Goal: Task Accomplishment & Management: Use online tool/utility

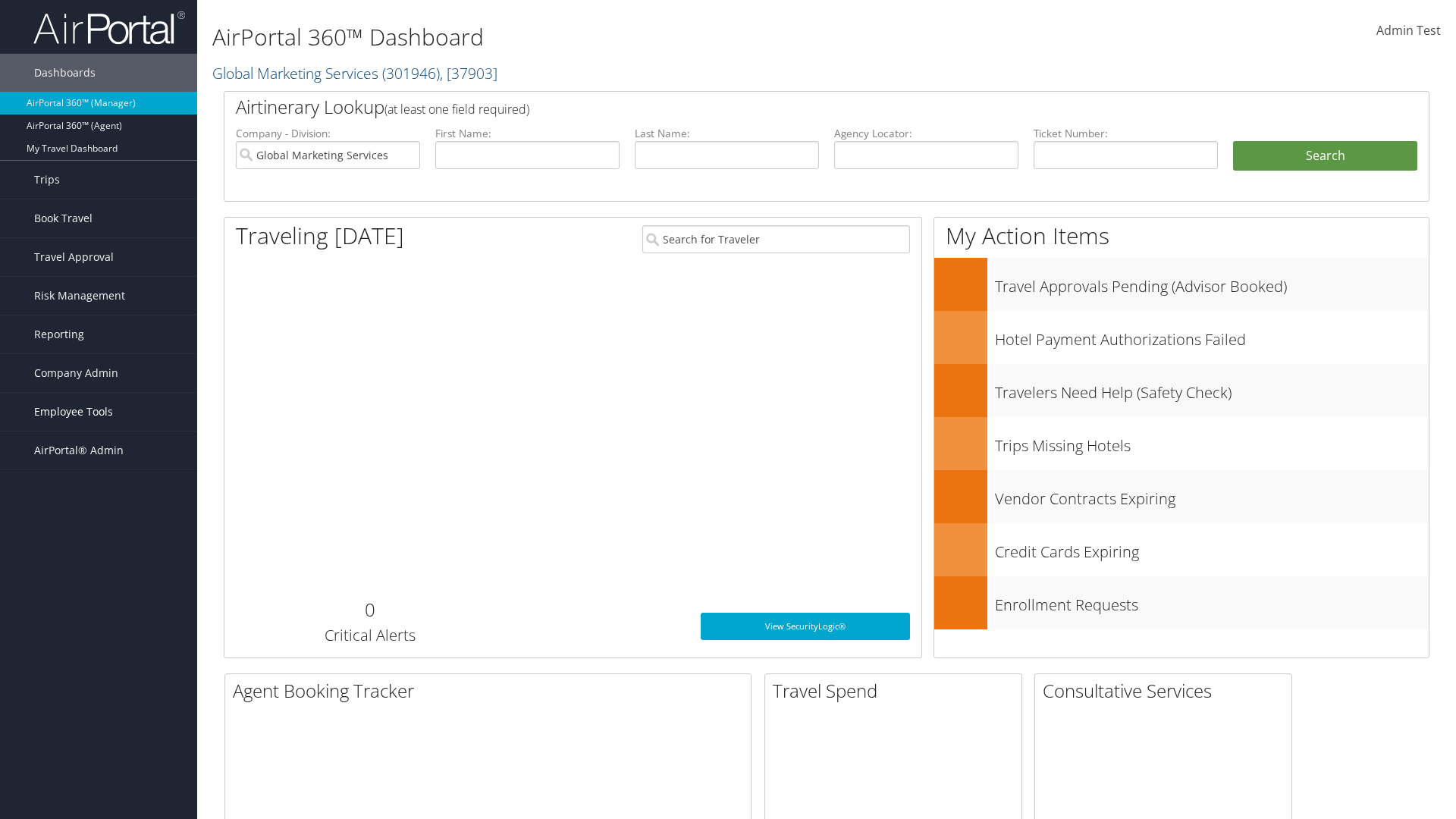
click at [99, 412] on span "Employee Tools" at bounding box center [74, 412] width 79 height 38
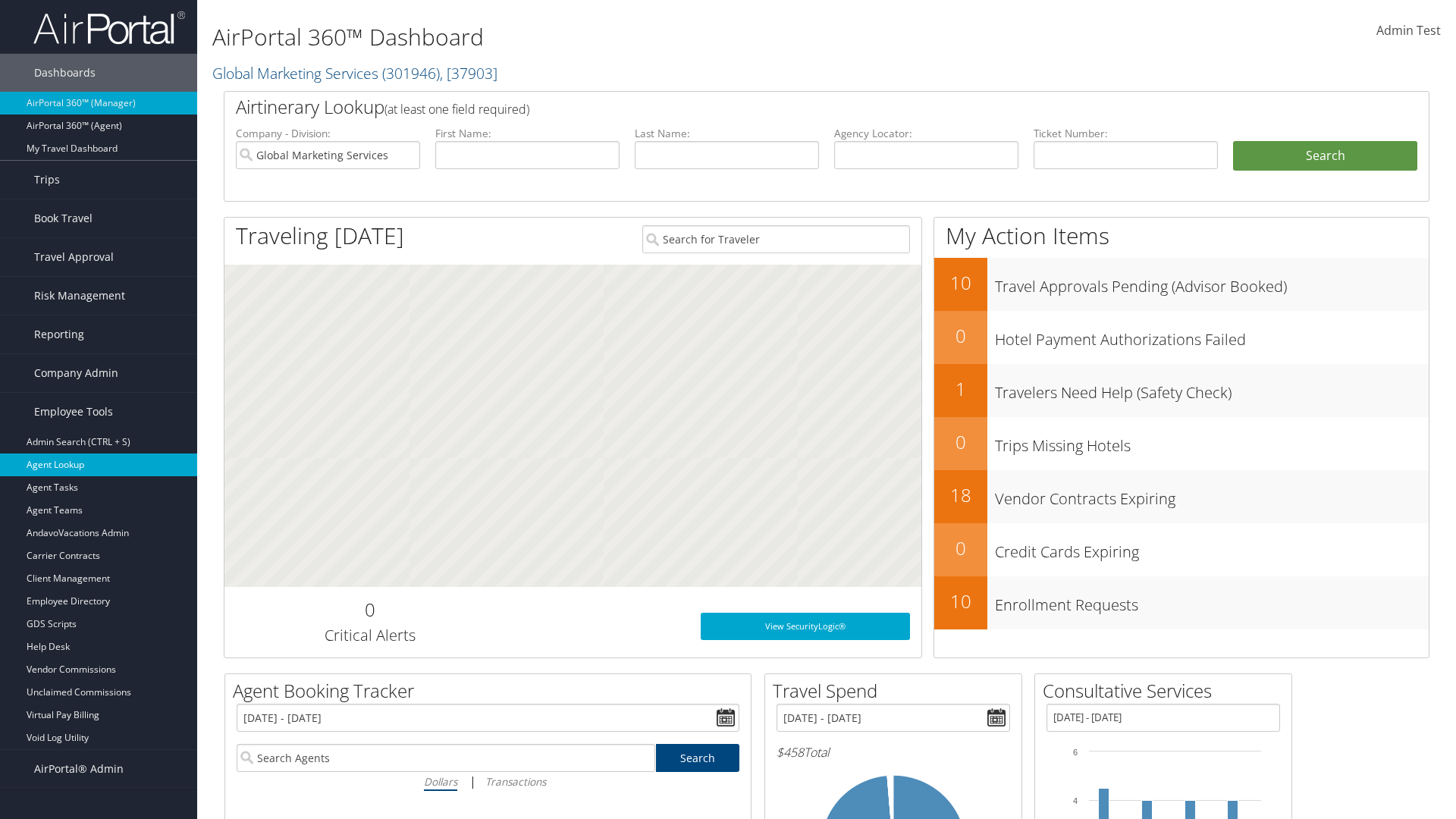
click at [99, 465] on link "Agent Lookup" at bounding box center [99, 464] width 197 height 23
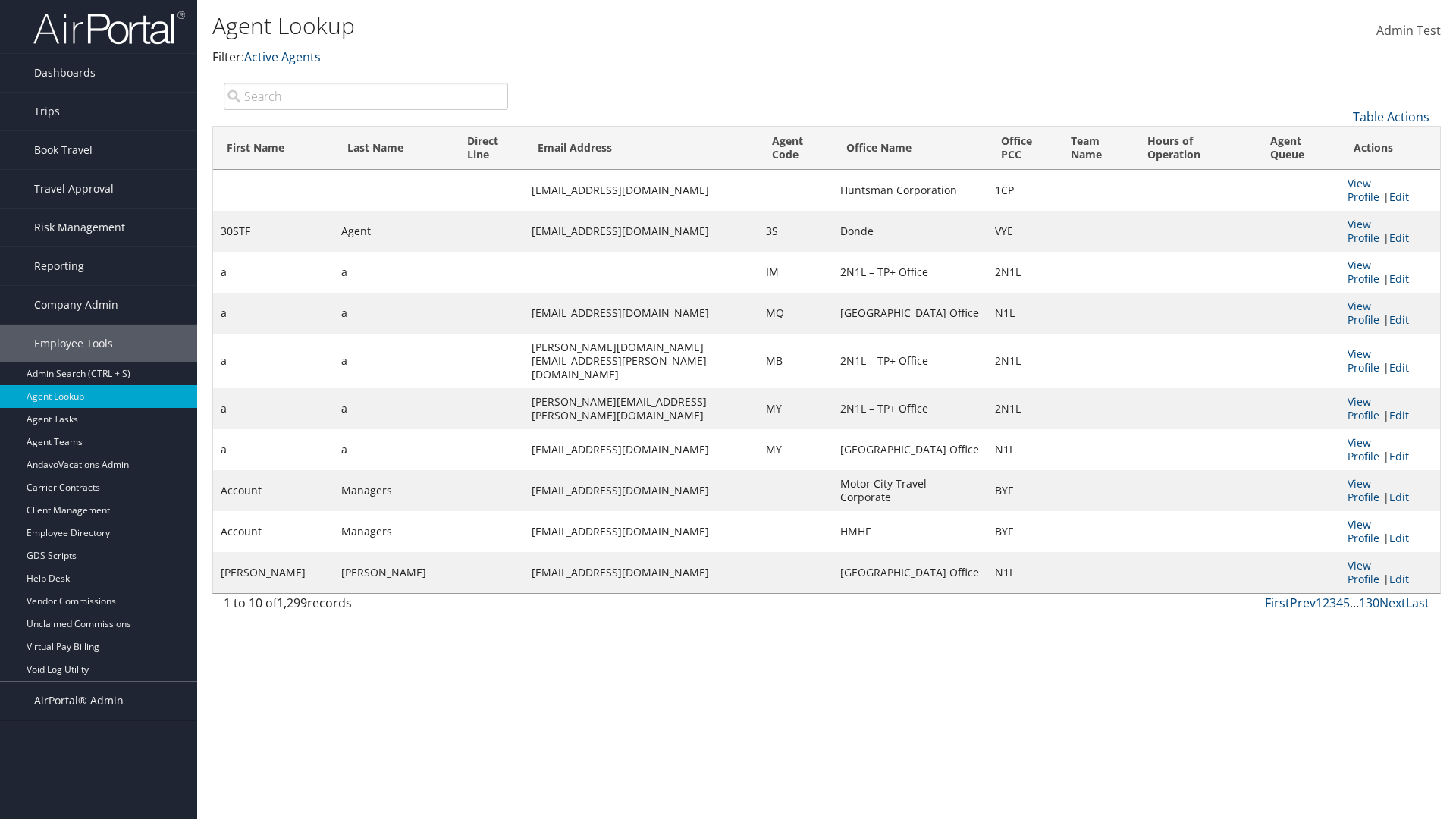
click at [366, 96] on input "search" at bounding box center [366, 96] width 284 height 27
type input "Agent"
